Goal: Task Accomplishment & Management: Complete application form

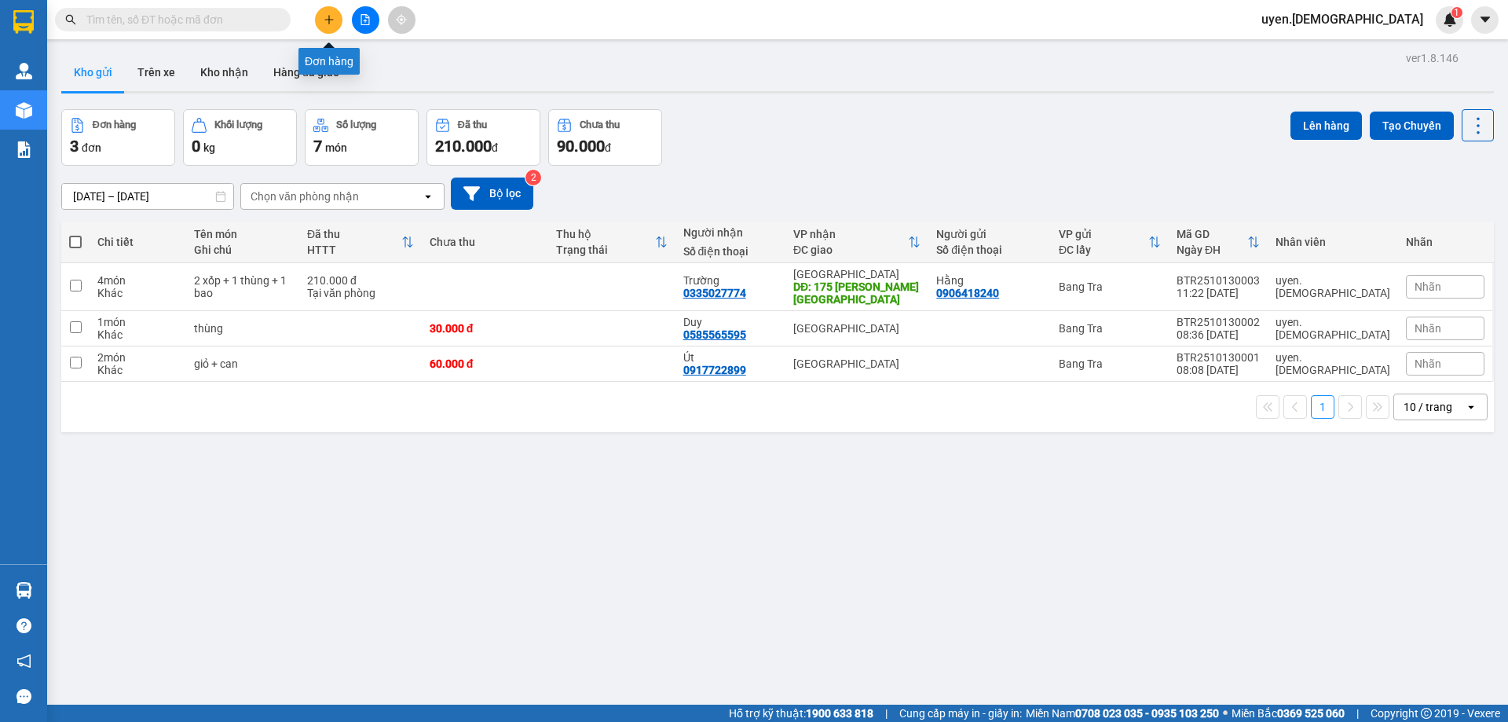
click at [322, 15] on button at bounding box center [328, 19] width 27 height 27
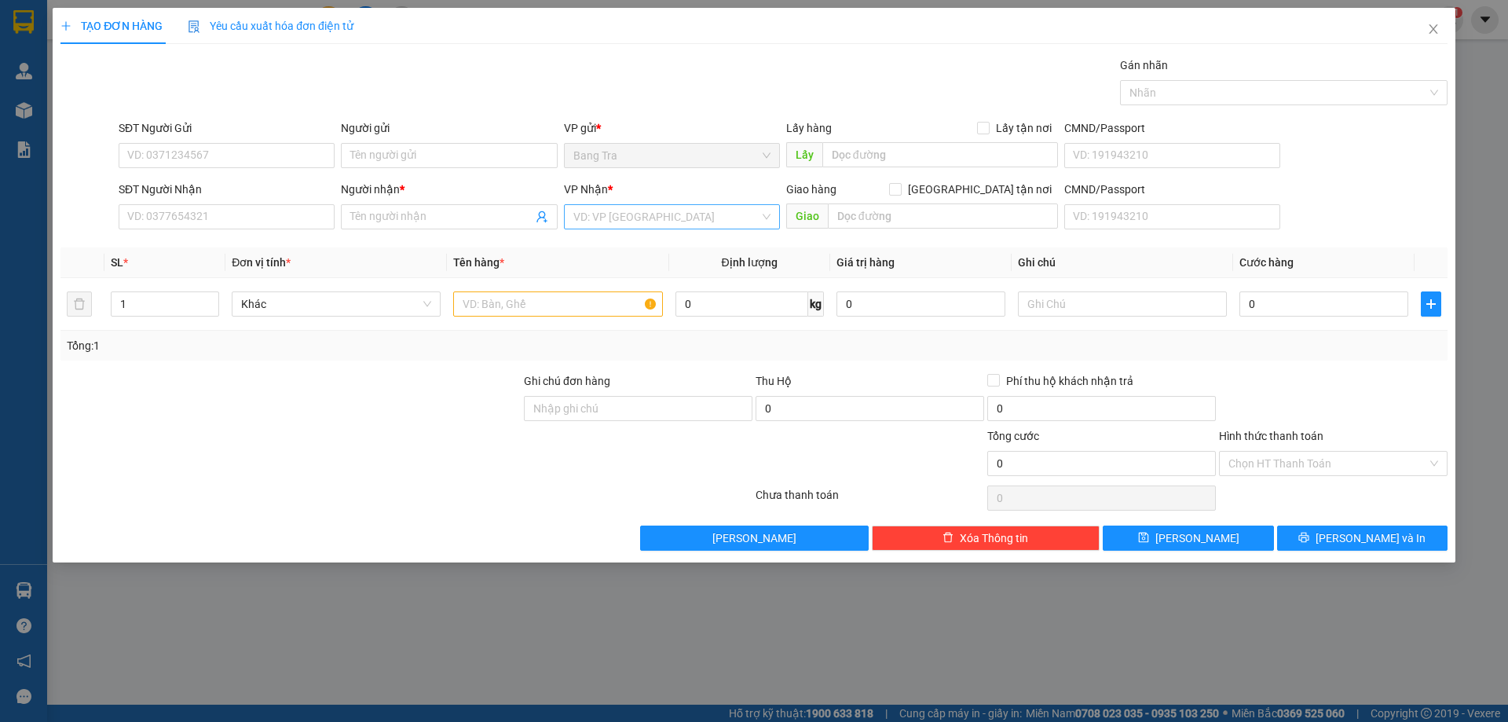
click at [580, 221] on input "search" at bounding box center [666, 217] width 186 height 24
click at [580, 320] on div "[GEOGRAPHIC_DATA]" at bounding box center [671, 323] width 197 height 17
click at [543, 310] on input "text" at bounding box center [557, 303] width 209 height 25
type input "thùng"
click at [216, 219] on input "SĐT Người Nhận" at bounding box center [227, 216] width 216 height 25
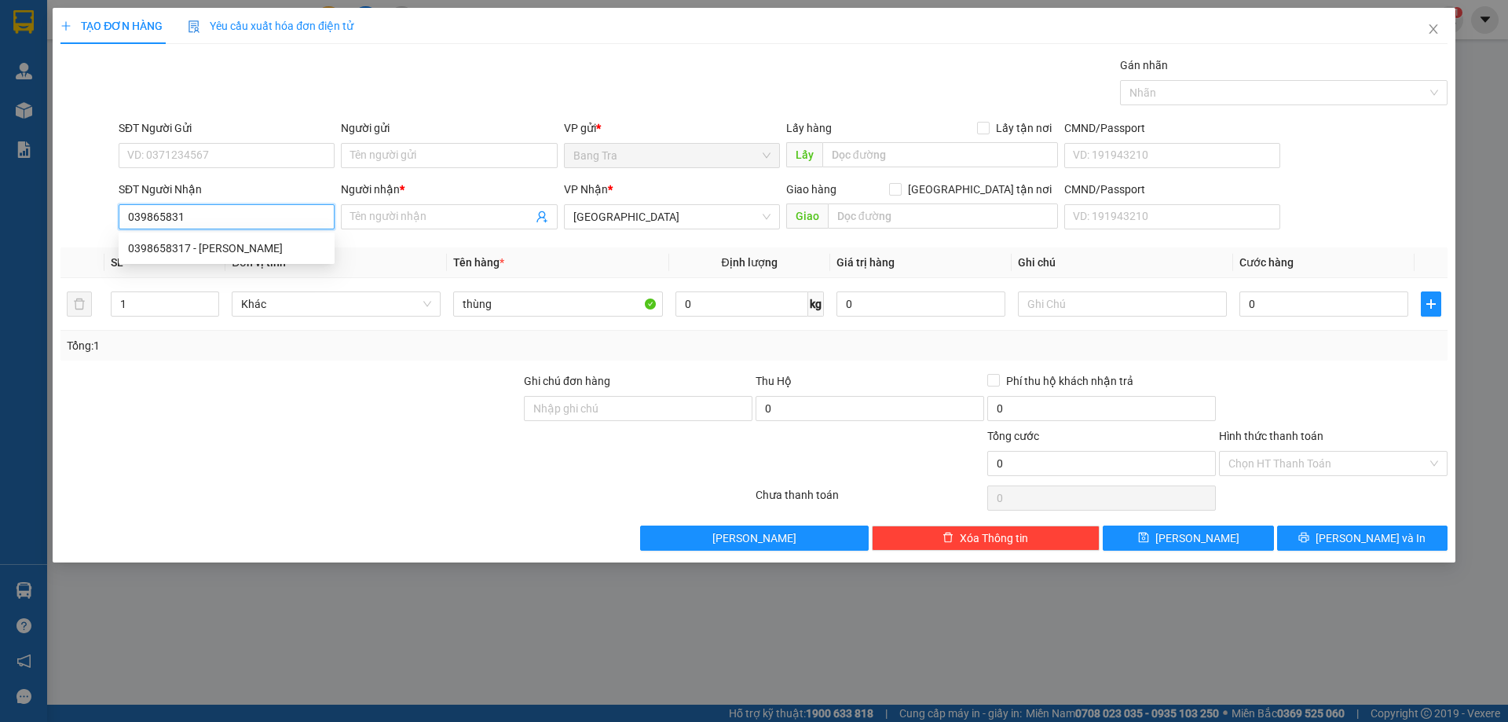
type input "0398658317"
click at [159, 239] on div "0398658317 - [PERSON_NAME]" at bounding box center [226, 247] width 197 height 17
type input "[PERSON_NAME]"
type input "0398658317"
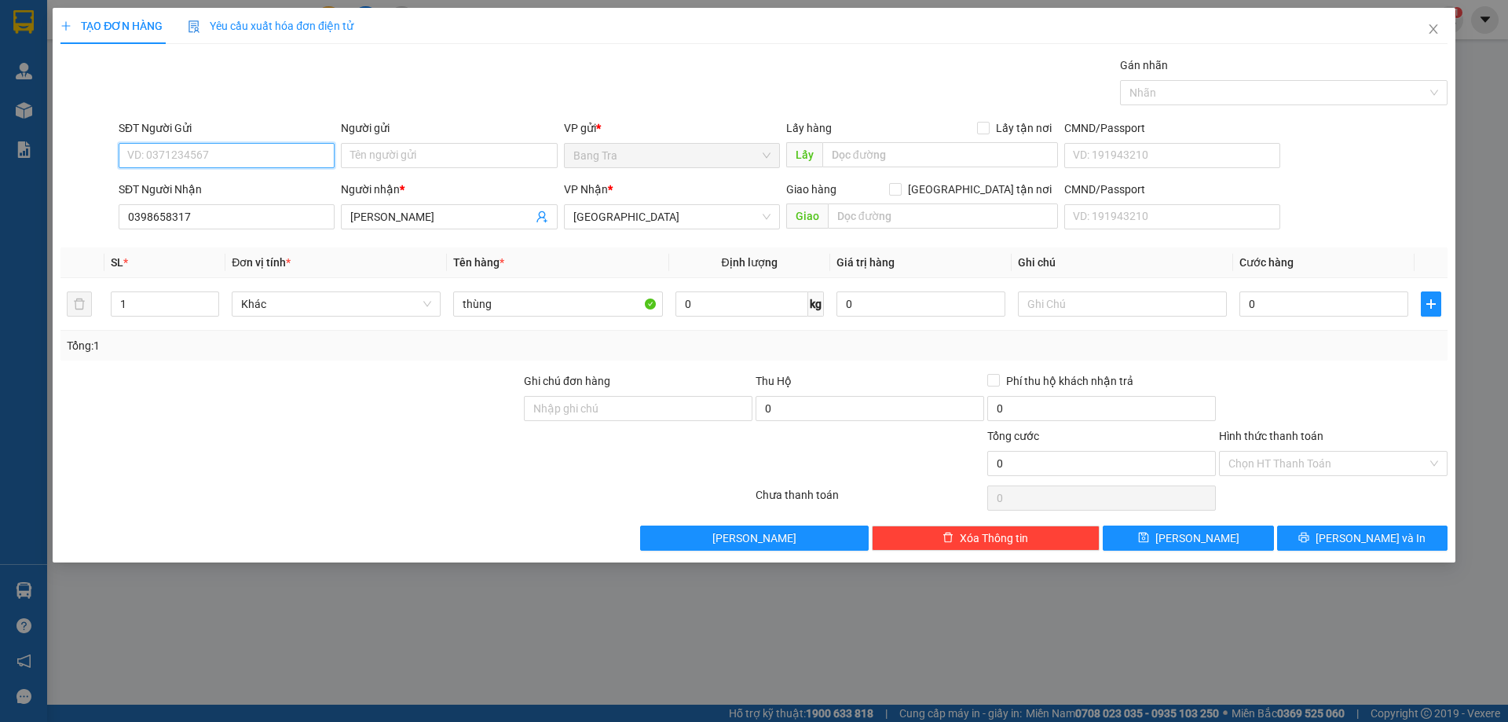
click at [188, 161] on input "SĐT Người Gửi" at bounding box center [227, 155] width 216 height 25
click at [190, 180] on div "0334484379 - phượng" at bounding box center [226, 186] width 197 height 17
type input "0334484379"
type input "phượng"
type input "2"
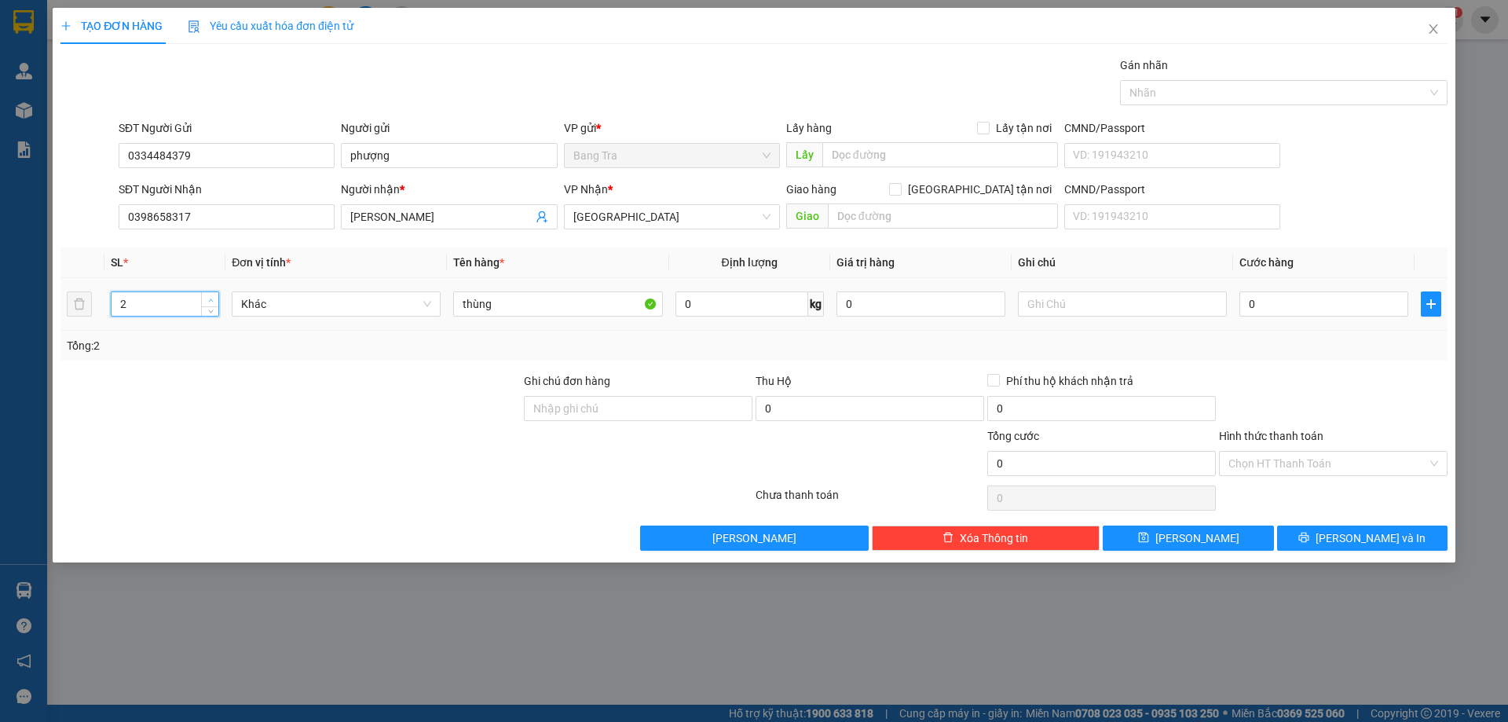
click at [207, 299] on span "up" at bounding box center [210, 299] width 9 height 9
click at [501, 298] on input "thùng" at bounding box center [557, 303] width 209 height 25
type input "thùng + xốp"
click at [1308, 309] on input "0" at bounding box center [1323, 303] width 169 height 25
type input "7"
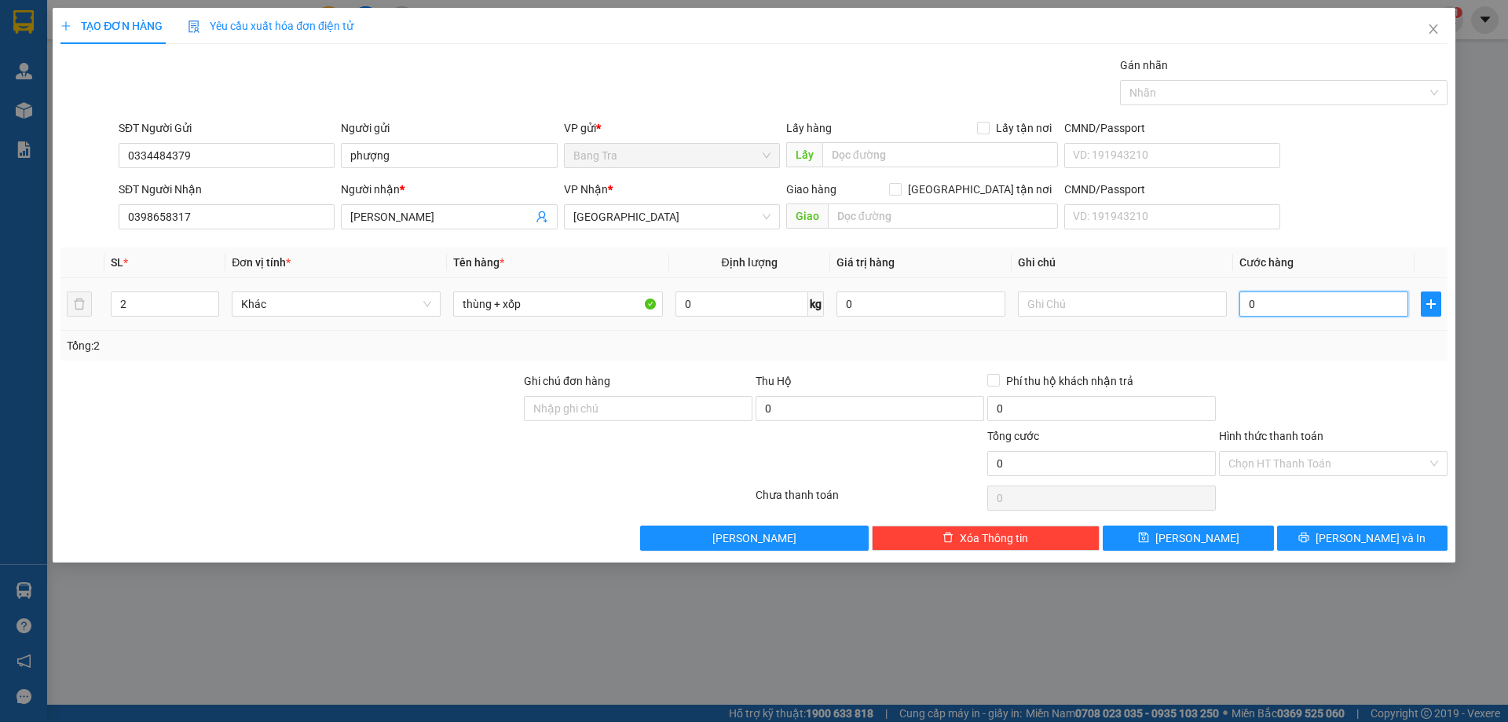
type input "7"
type input "70"
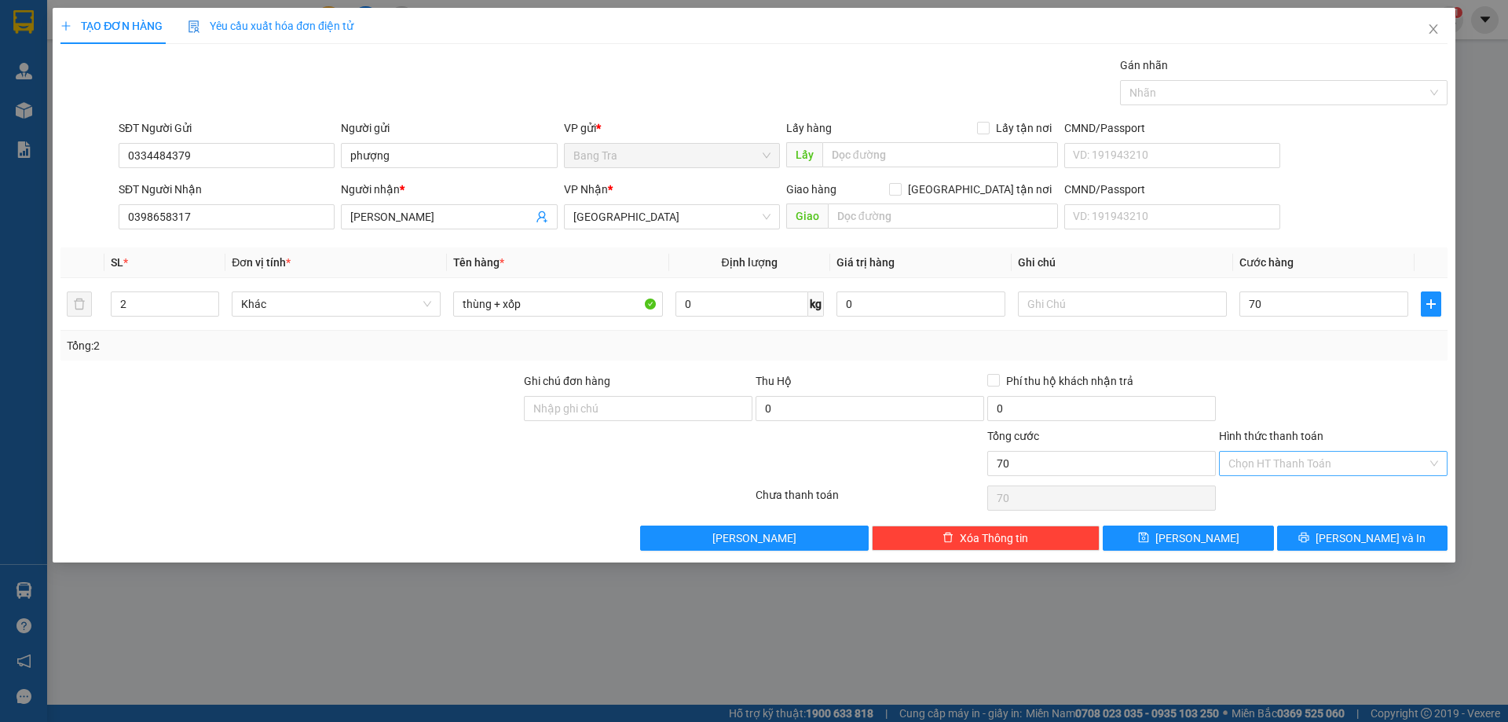
type input "70.000"
click at [1278, 470] on input "Hình thức thanh toán" at bounding box center [1327, 463] width 199 height 24
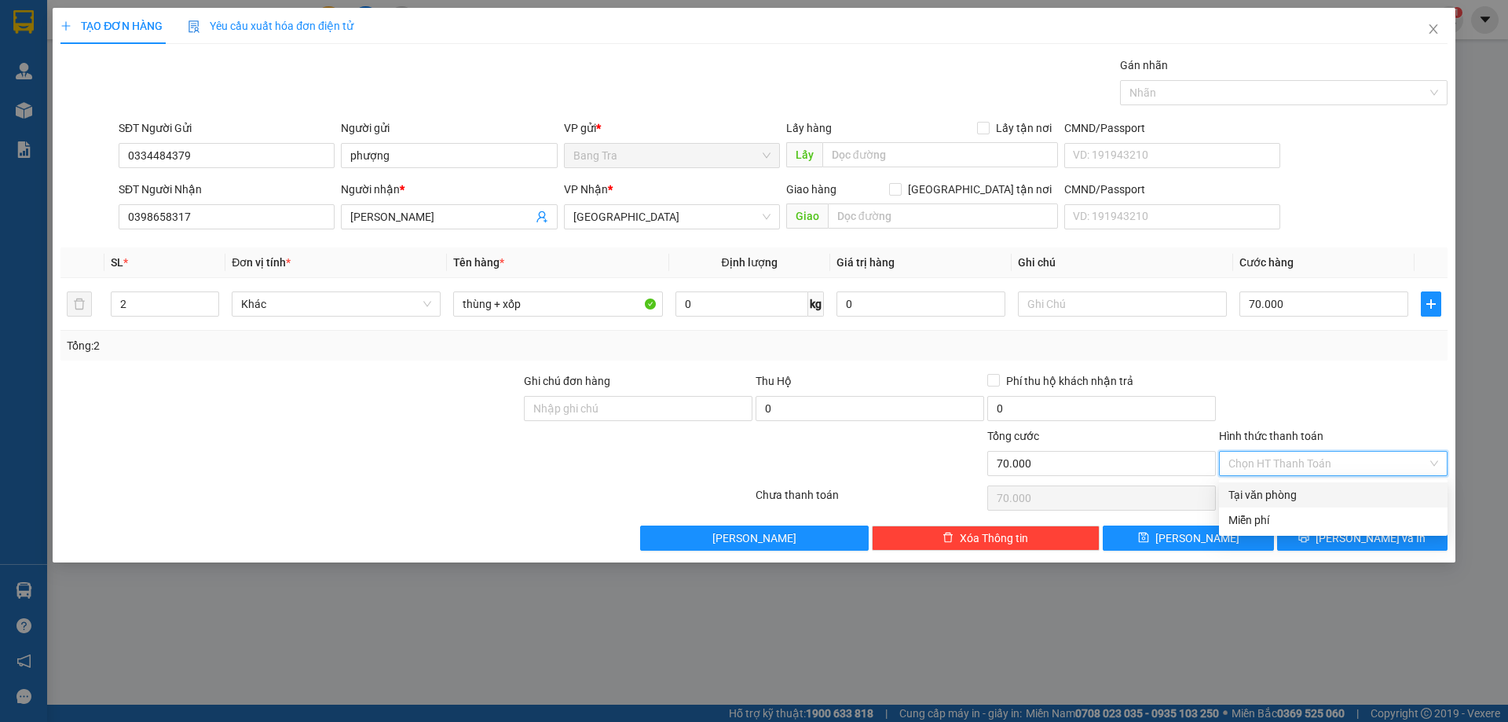
click at [1278, 491] on div "Tại văn phòng" at bounding box center [1333, 494] width 210 height 17
type input "0"
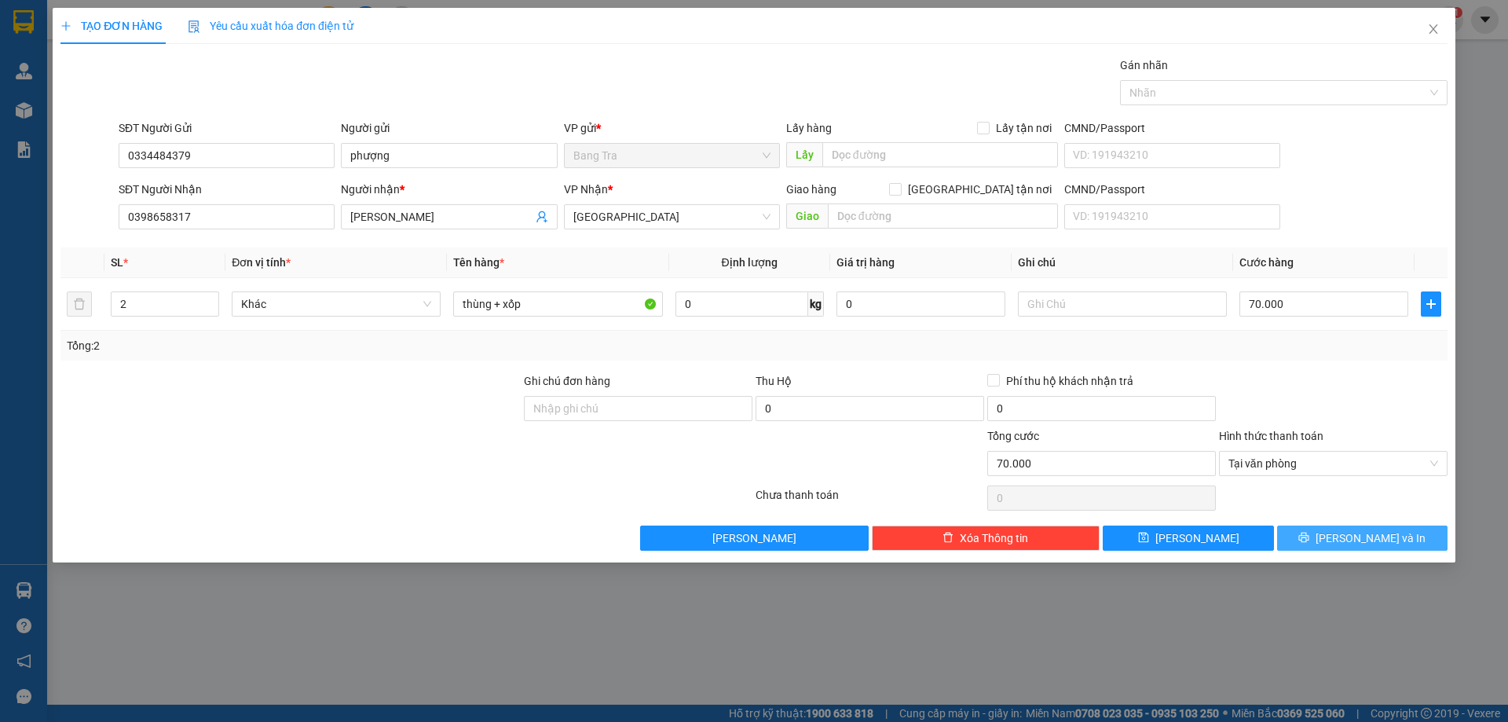
click at [1314, 535] on button "[PERSON_NAME] và In" at bounding box center [1362, 537] width 170 height 25
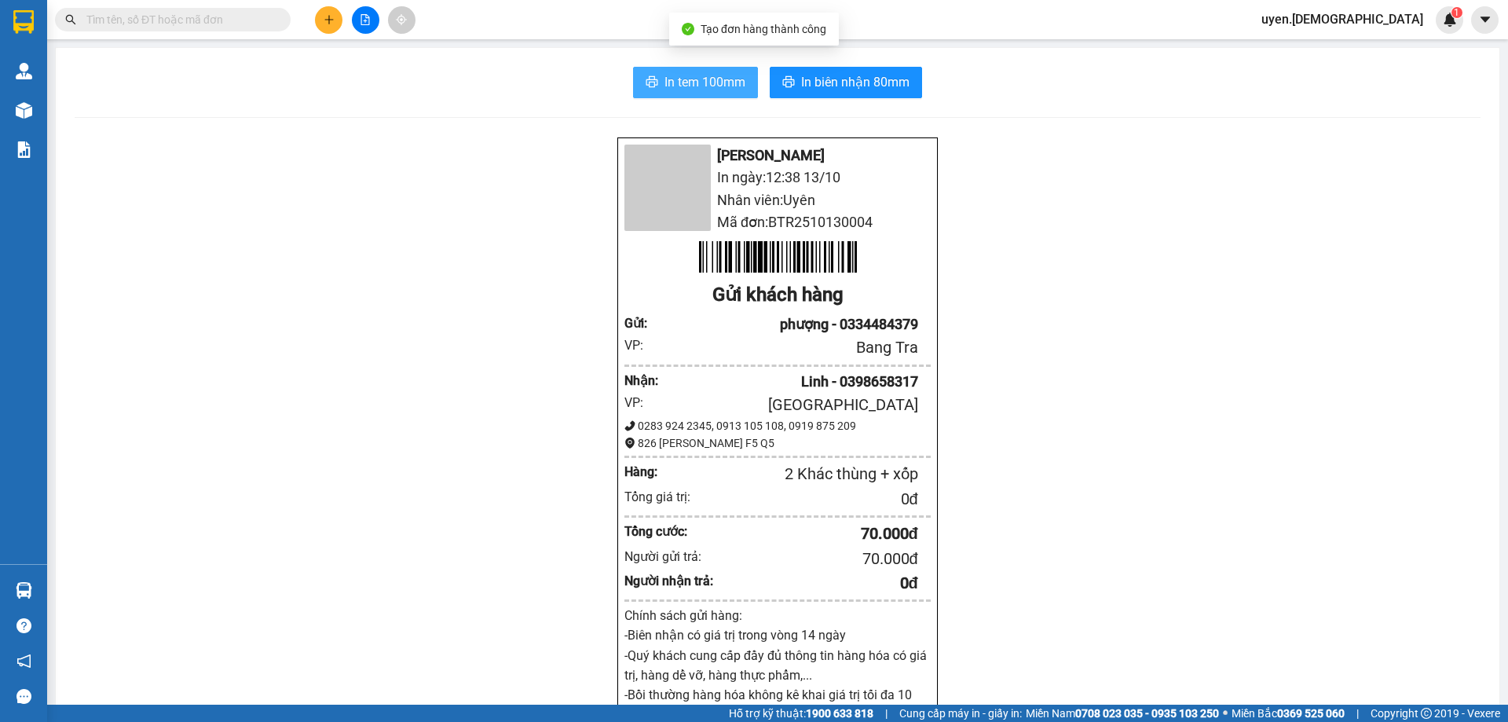
click at [723, 74] on span "In tem 100mm" at bounding box center [704, 82] width 81 height 20
click at [721, 90] on span "In tem 100mm" at bounding box center [704, 82] width 81 height 20
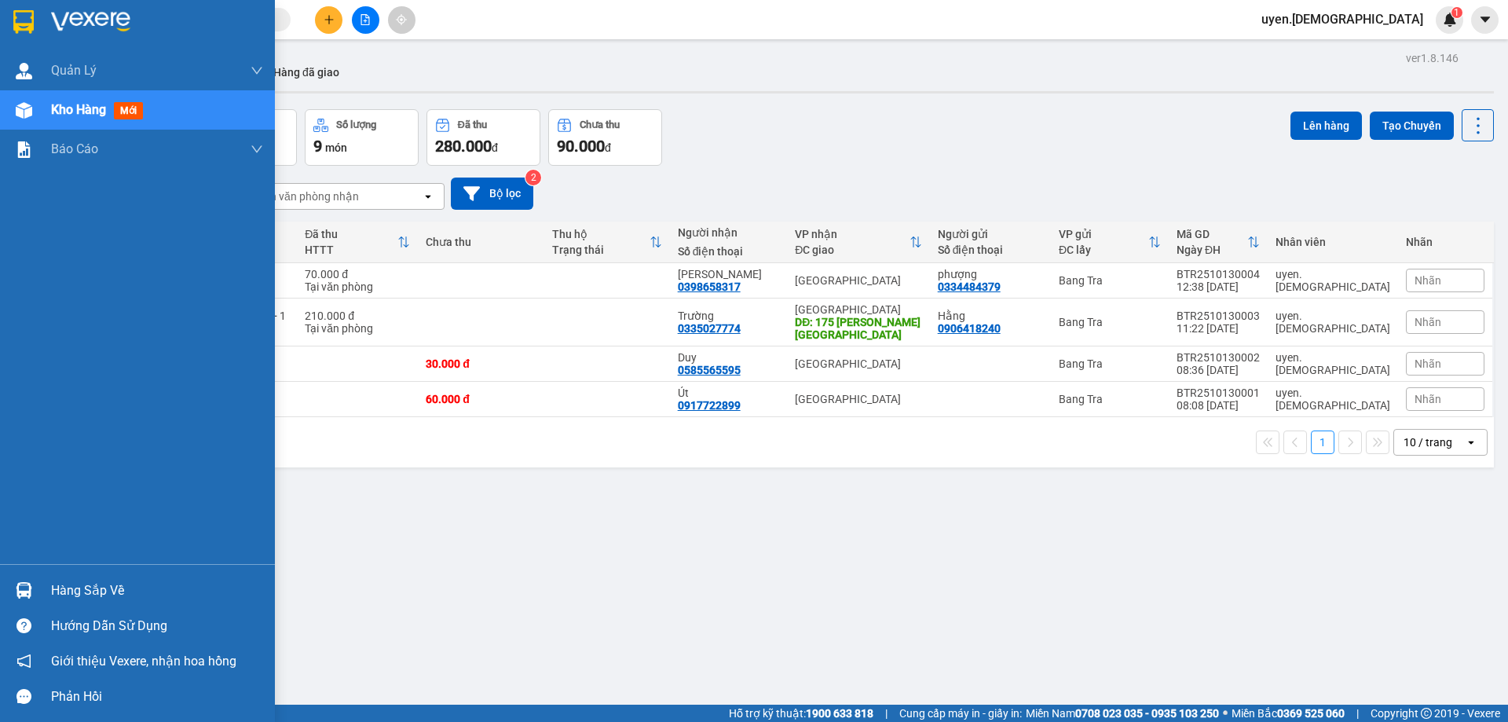
click at [125, 592] on div "Hàng sắp về" at bounding box center [157, 591] width 212 height 24
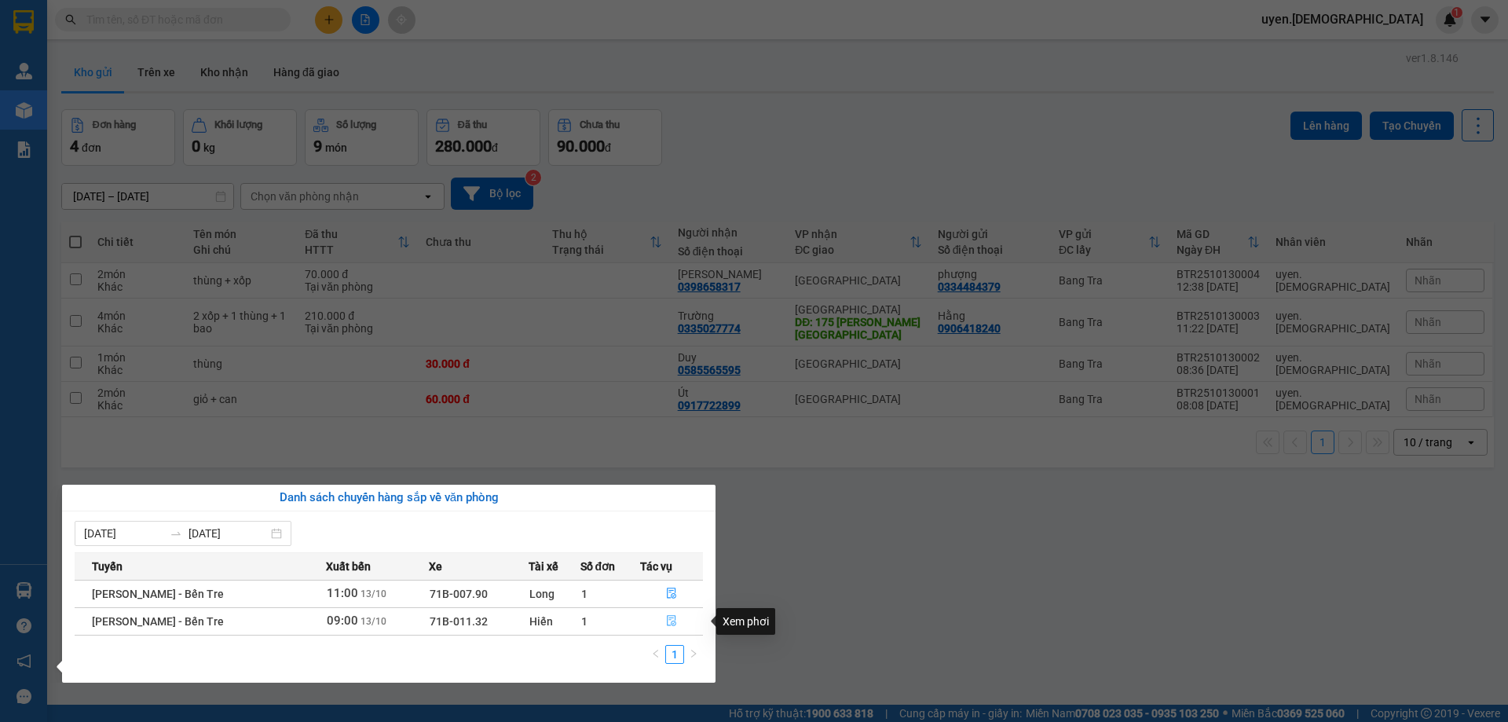
click at [666, 620] on icon "file-done" at bounding box center [671, 620] width 11 height 11
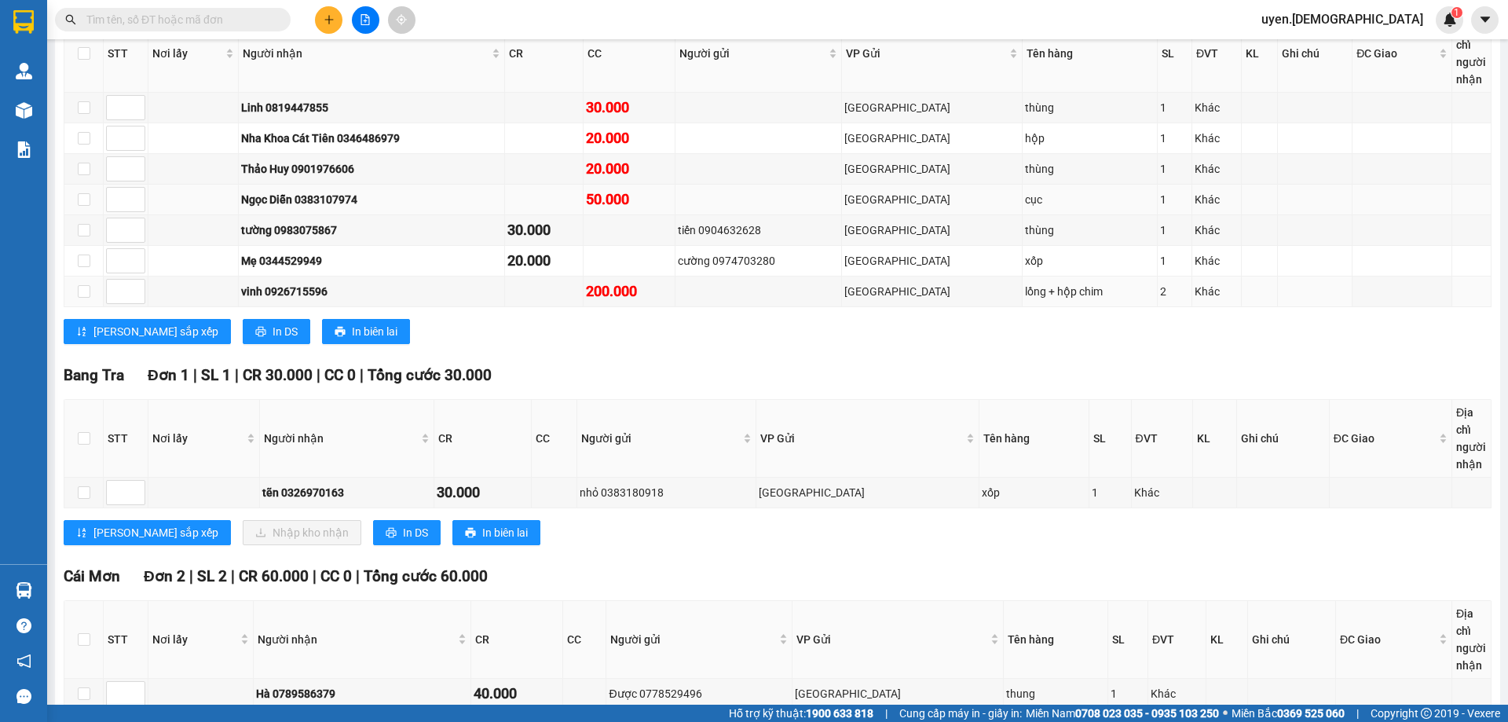
scroll to position [618, 0]
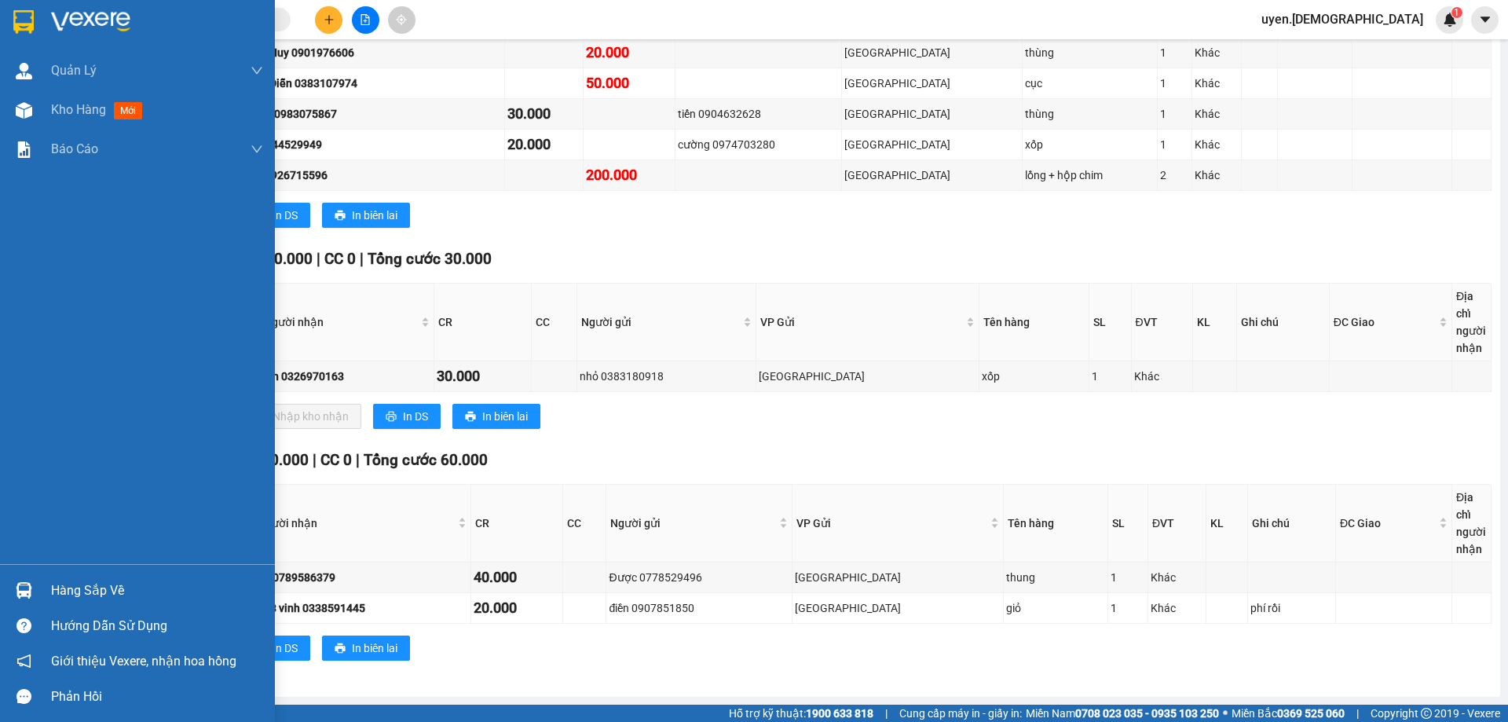
click at [41, 579] on div "Hàng sắp về" at bounding box center [137, 589] width 275 height 35
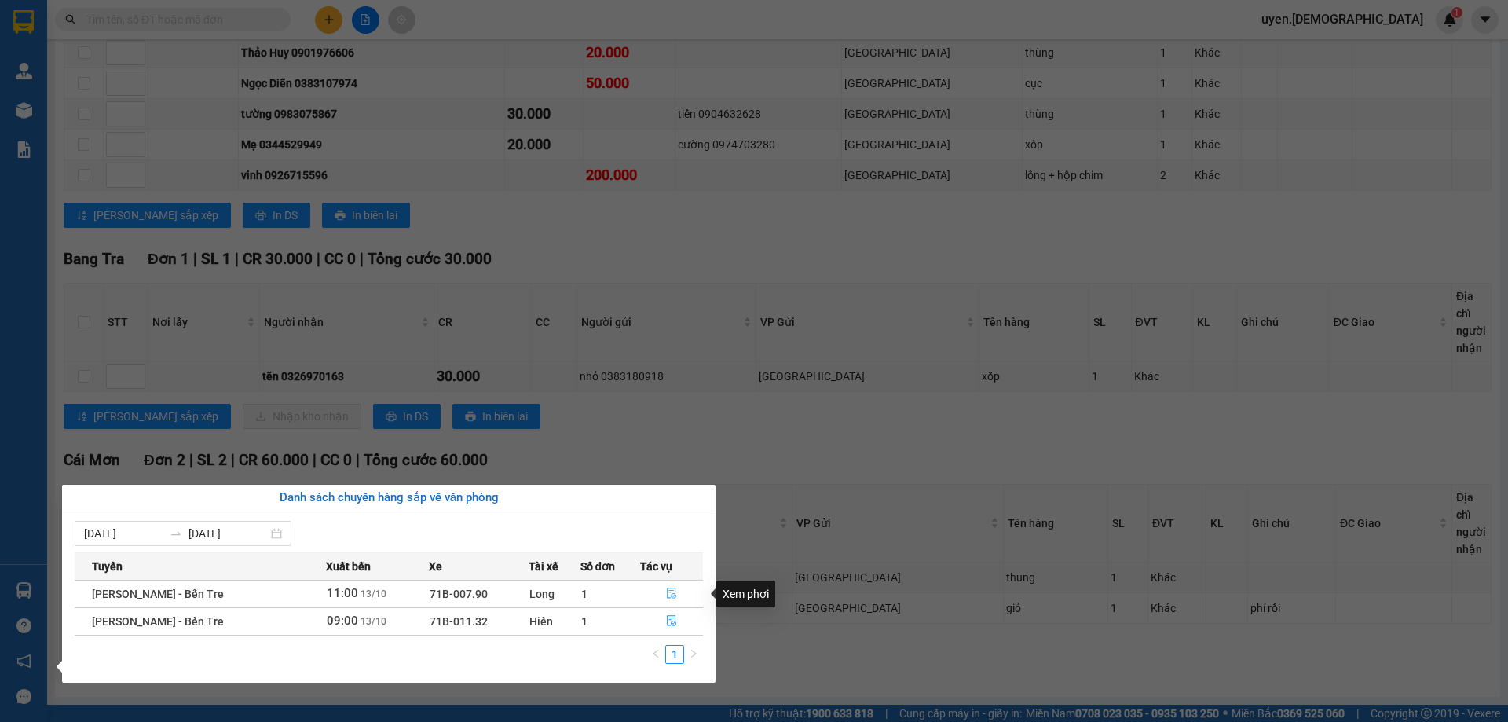
click at [673, 596] on icon "file-done" at bounding box center [671, 593] width 9 height 11
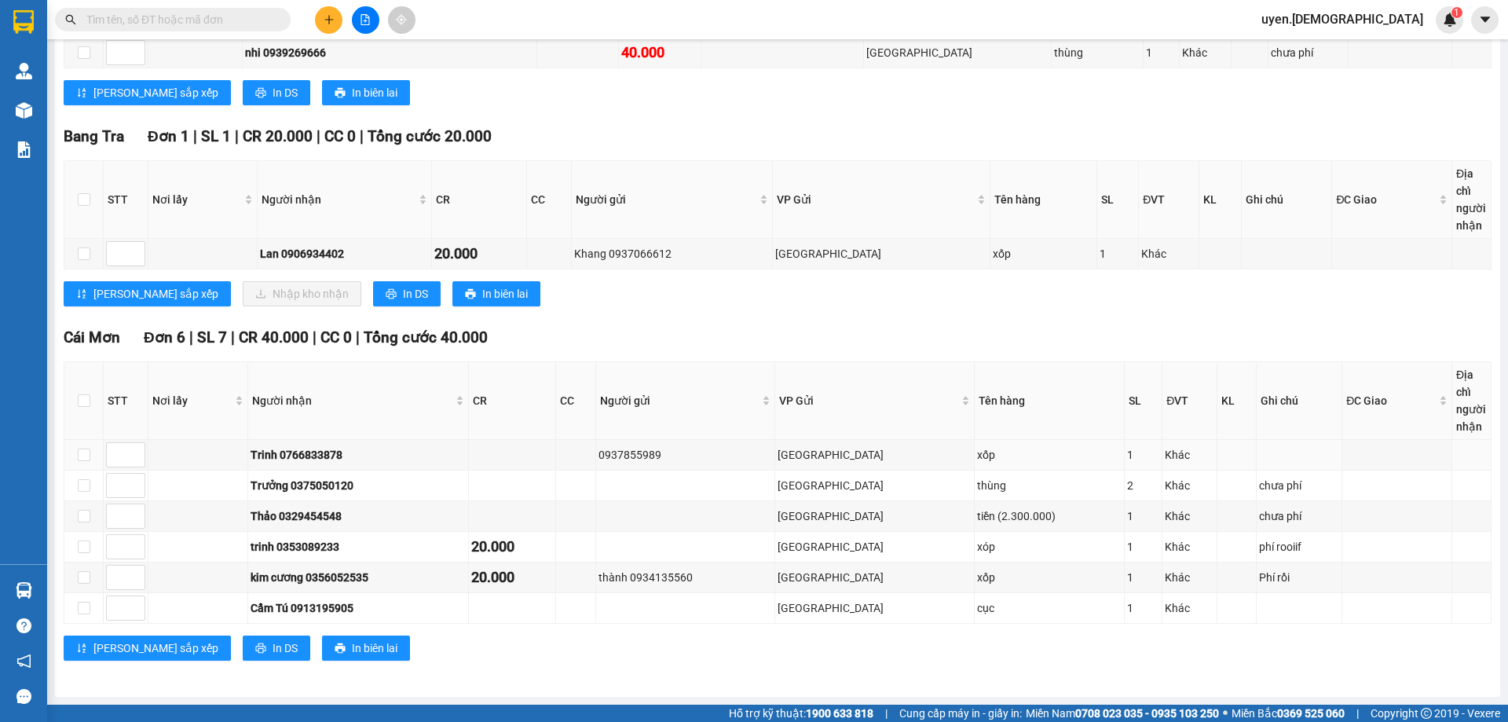
scroll to position [417, 0]
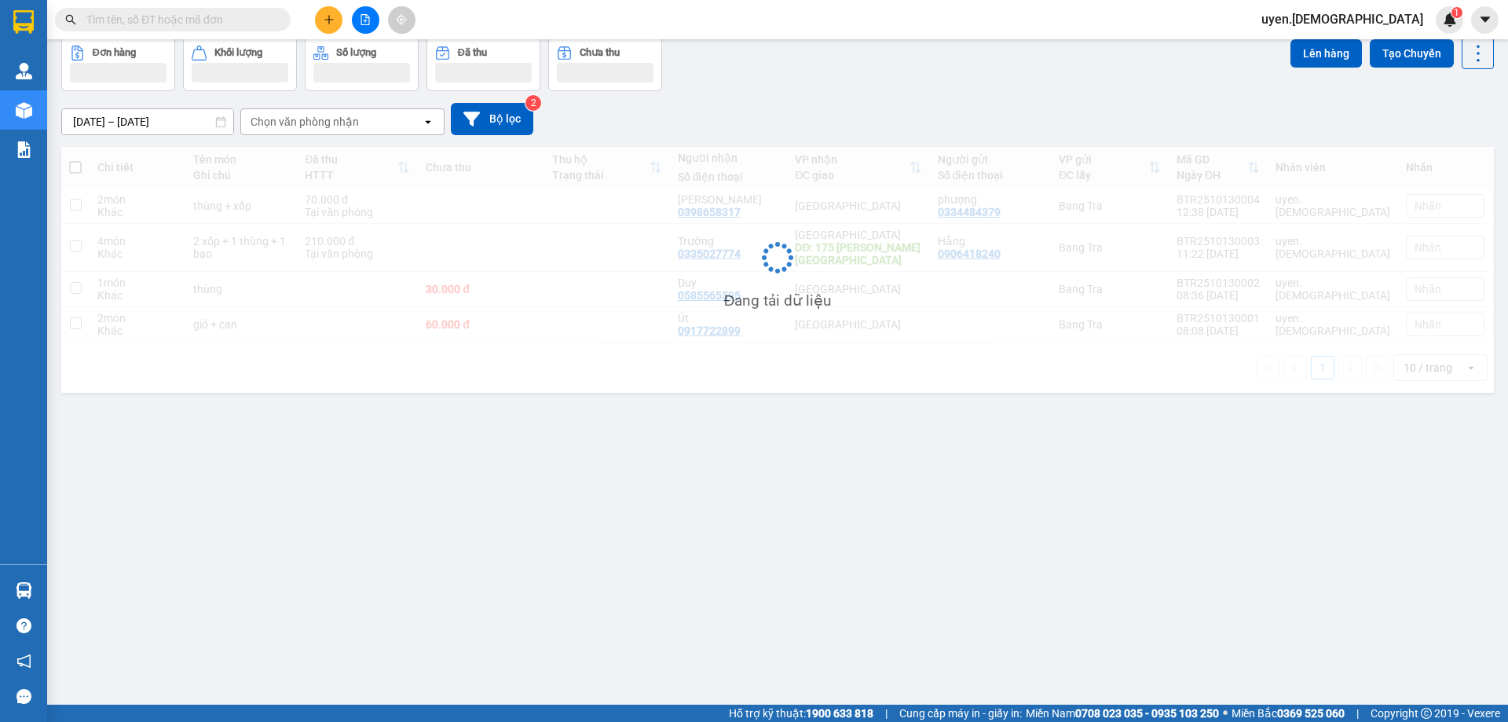
scroll to position [72, 0]
